Goal: Task Accomplishment & Management: Complete application form

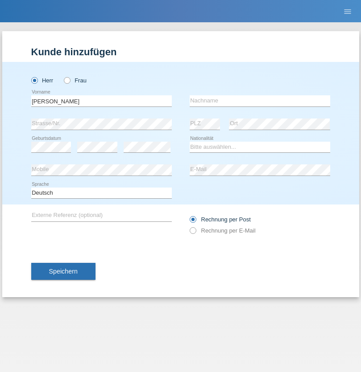
type input "[PERSON_NAME]"
click at [260, 101] on input "text" at bounding box center [260, 100] width 140 height 11
type input "Campa"
select select "CH"
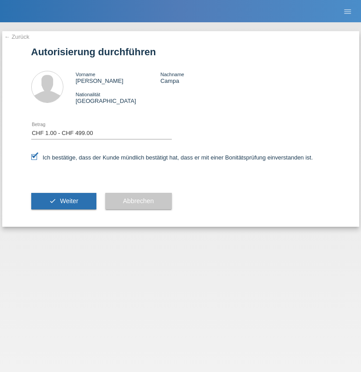
select select "1"
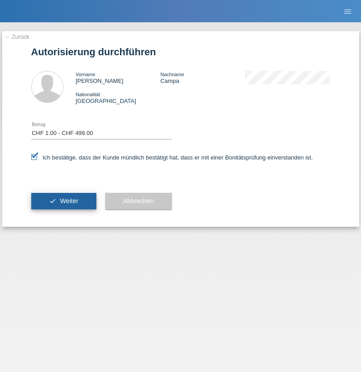
click at [63, 201] on span "Weiter" at bounding box center [69, 201] width 18 height 7
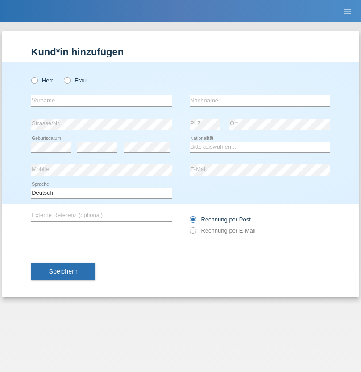
radio input "true"
click at [101, 101] on input "text" at bounding box center [101, 100] width 140 height 11
type input "Sergey"
click at [260, 101] on input "text" at bounding box center [260, 100] width 140 height 11
type input "Borislavov"
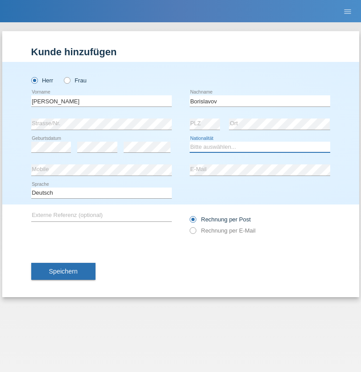
select select "BG"
select select "C"
select select "16"
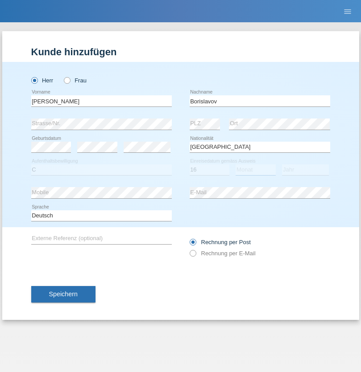
select select "04"
select select "2021"
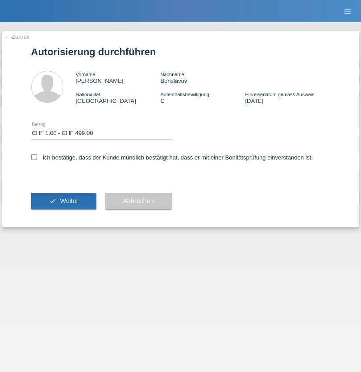
select select "1"
checkbox input "true"
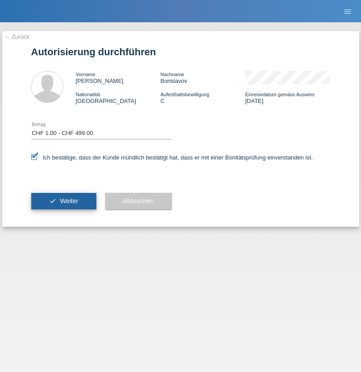
click at [63, 201] on span "Weiter" at bounding box center [69, 201] width 18 height 7
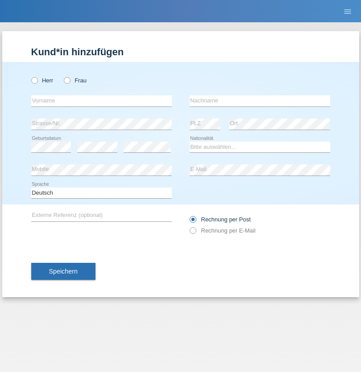
radio input "true"
click at [101, 101] on input "text" at bounding box center [101, 100] width 140 height 11
type input "Sonia"
click at [260, 101] on input "text" at bounding box center [260, 100] width 140 height 11
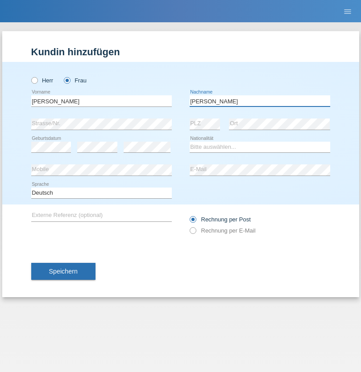
type input "Franco"
select select "PT"
select select "C"
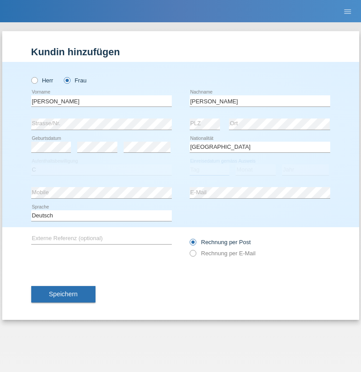
select select "03"
select select "02"
select select "1983"
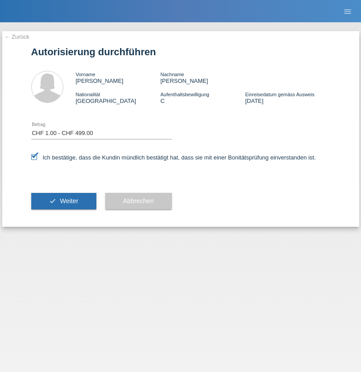
select select "1"
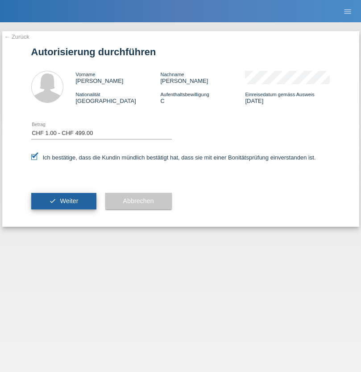
click at [63, 201] on span "Weiter" at bounding box center [69, 201] width 18 height 7
